Goal: Find specific page/section: Find specific page/section

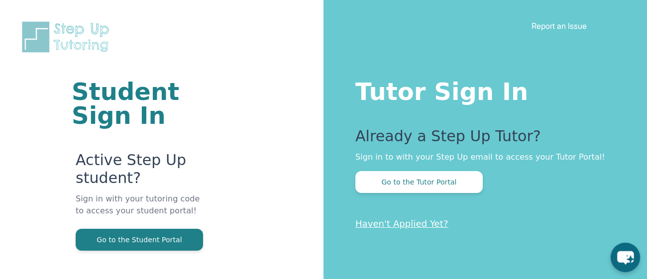
click at [619, 263] on icon "chat-button" at bounding box center [624, 257] width 29 height 29
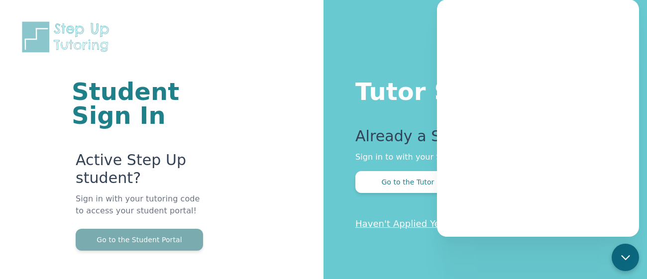
click at [146, 244] on button "Go to the Student Portal" at bounding box center [139, 240] width 127 height 22
click at [177, 236] on button "Go to the Student Portal" at bounding box center [139, 240] width 127 height 22
click at [144, 235] on button "Go to the Student Portal" at bounding box center [139, 240] width 127 height 22
click at [179, 240] on button "Go to the Student Portal" at bounding box center [139, 240] width 127 height 22
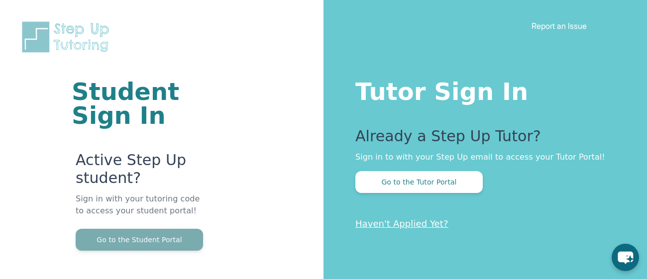
click at [157, 246] on button "Go to the Student Portal" at bounding box center [139, 240] width 127 height 22
click at [163, 248] on button "Go to the Student Portal" at bounding box center [139, 240] width 127 height 22
